Goal: Browse casually

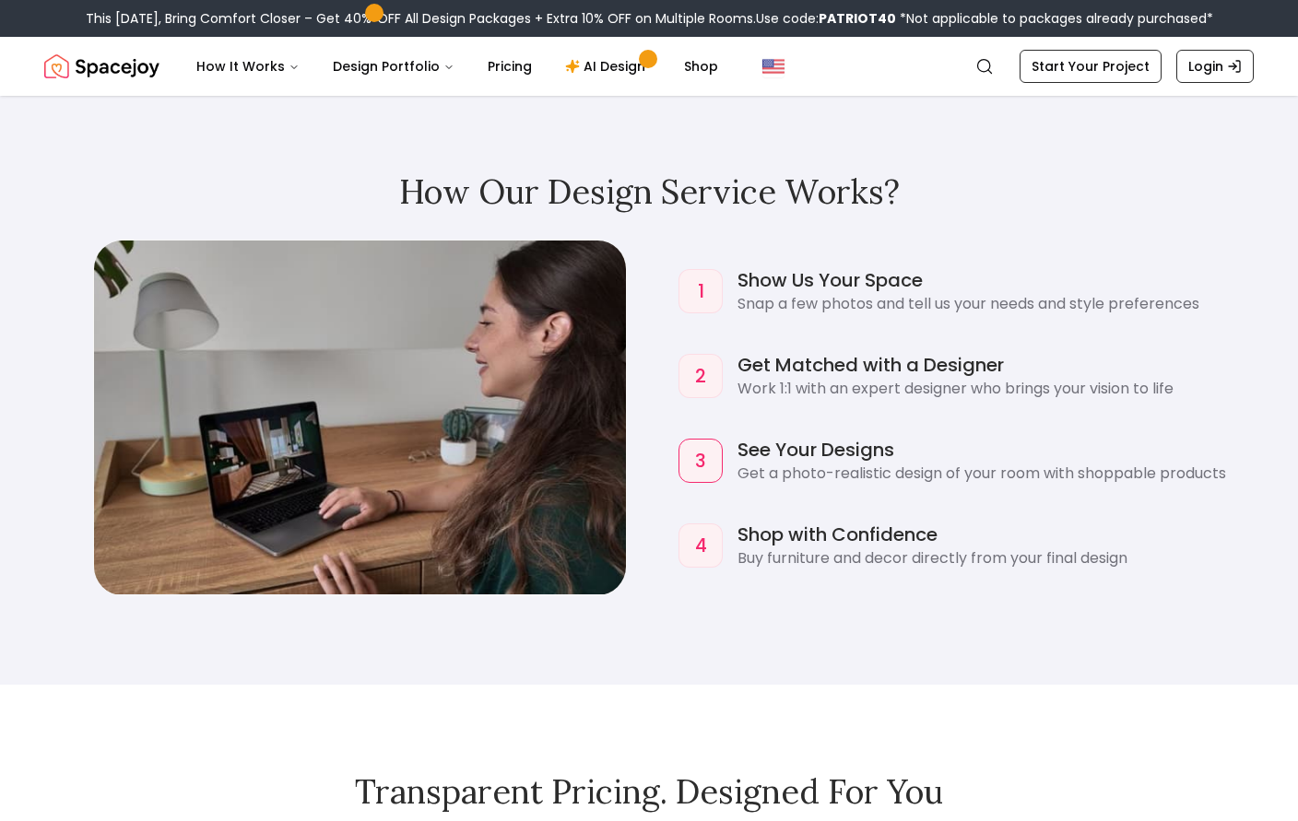
scroll to position [1752, 0]
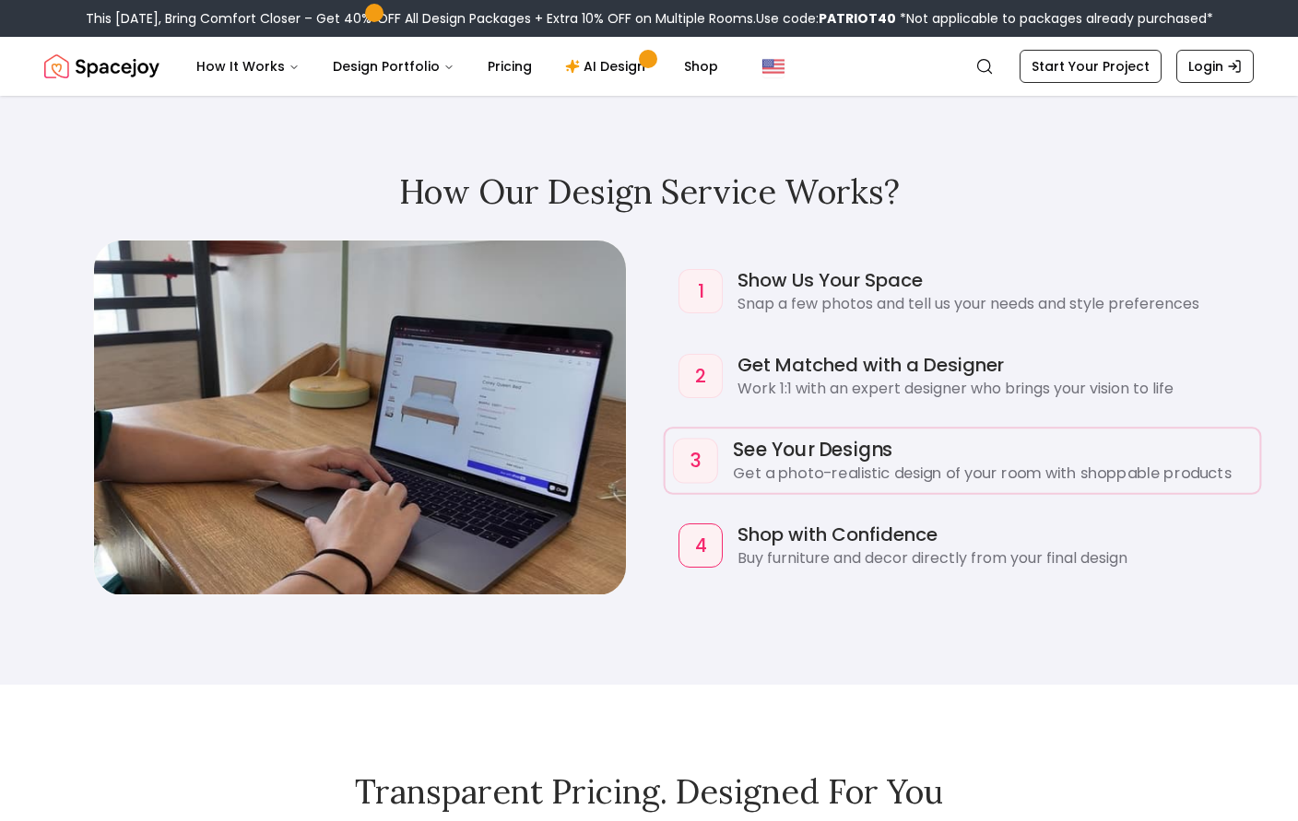
click at [1054, 485] on p "Get a photo-realistic design of your room with shoppable products" at bounding box center [992, 474] width 519 height 22
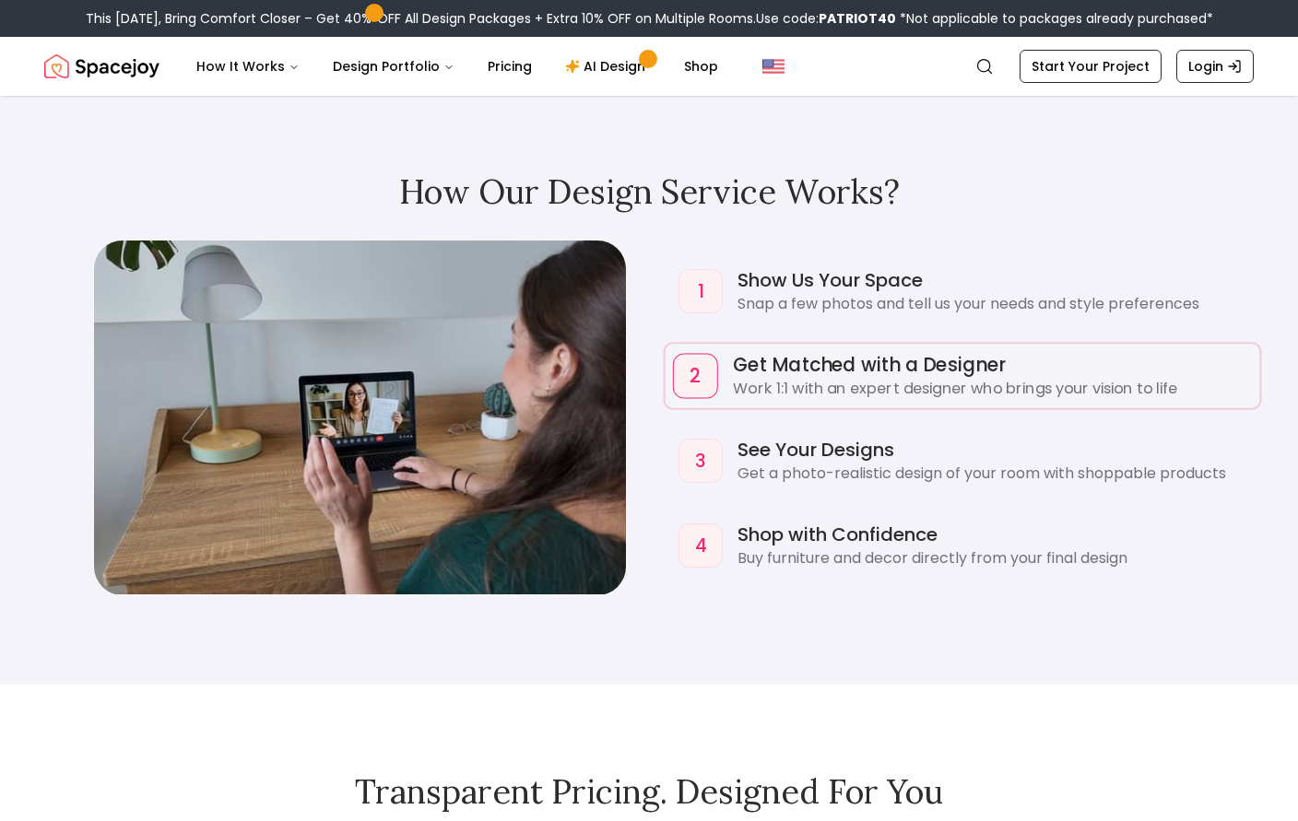
click at [1069, 400] on p "Work 1:1 with an expert designer who brings your vision to life" at bounding box center [992, 389] width 519 height 22
click at [1165, 315] on p "Snap a few photos and tell us your needs and style preferences" at bounding box center [992, 304] width 519 height 22
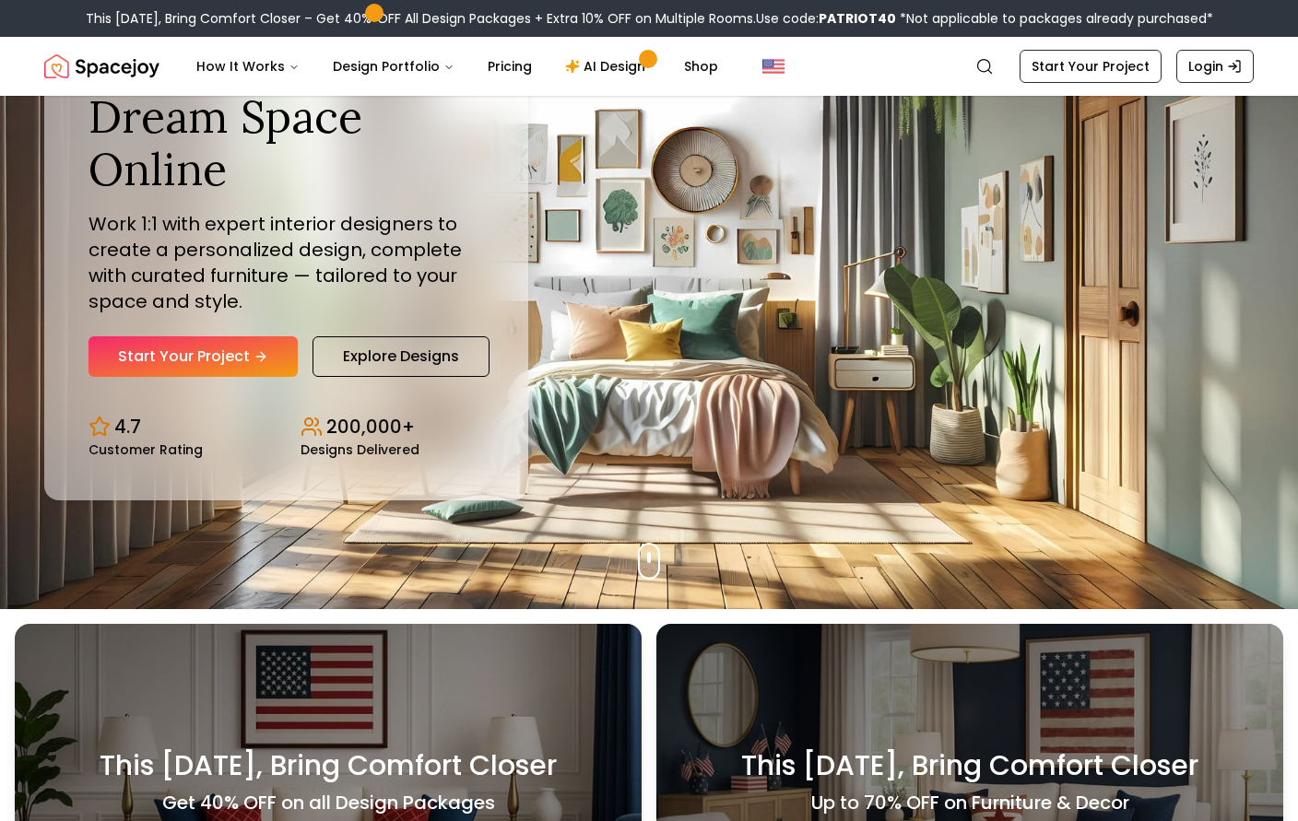
scroll to position [0, 0]
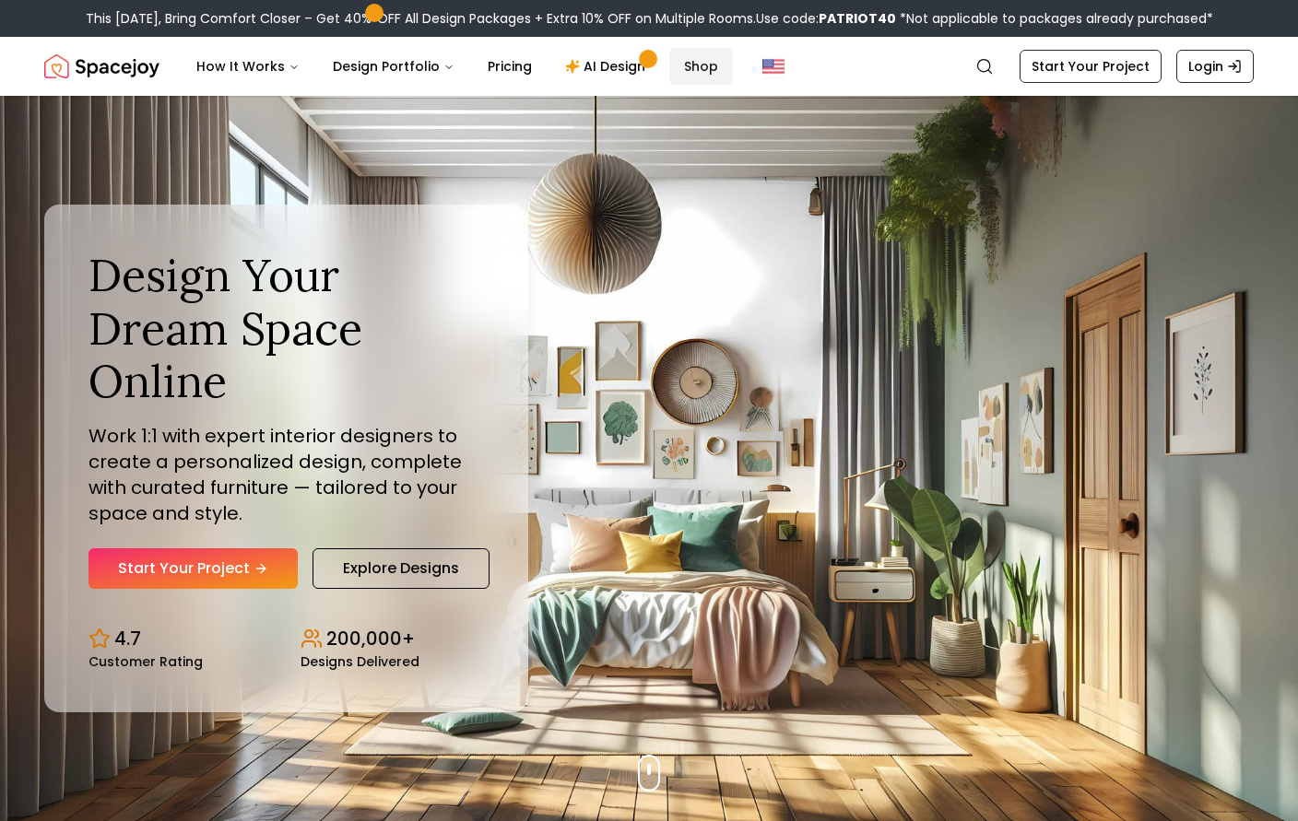
click at [695, 61] on link "Shop" at bounding box center [701, 66] width 64 height 37
